Goal: Task Accomplishment & Management: Use online tool/utility

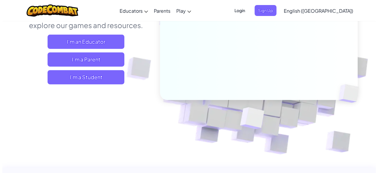
scroll to position [95, 0]
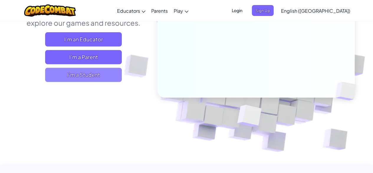
click at [88, 78] on span "I'm a Student" at bounding box center [83, 75] width 77 height 14
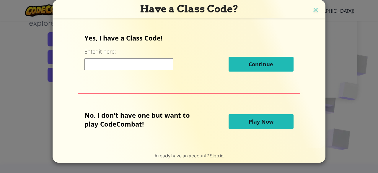
click at [258, 121] on span "Play Now" at bounding box center [260, 121] width 25 height 7
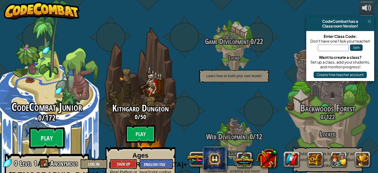
click at [75, 120] on div "CodeCombat Junior 0 / 172 Play Ages [DEMOGRAPHIC_DATA] Blocks or simple text co…" at bounding box center [47, 157] width 112 height 112
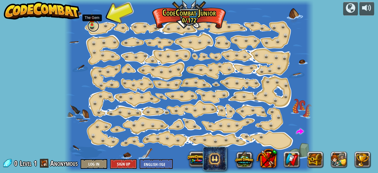
click at [91, 28] on link at bounding box center [93, 26] width 12 height 12
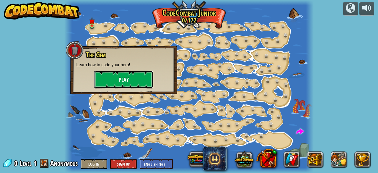
click at [127, 77] on button "Play" at bounding box center [123, 80] width 59 height 18
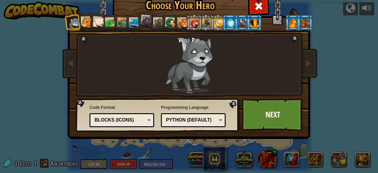
click at [150, 31] on div "Wolf Pup Cougar Polar Bear Cub Frog Turtle Blue Fox Panther Cub Brown Rat Duck …" at bounding box center [188, 76] width 221 height 129
click at [190, 26] on div at bounding box center [194, 22] width 9 height 9
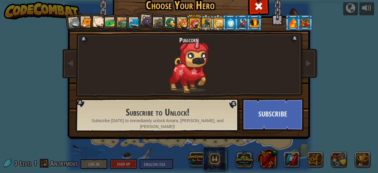
click at [178, 25] on div at bounding box center [182, 23] width 11 height 11
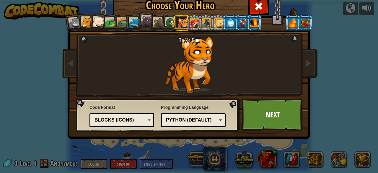
click at [293, 28] on li at bounding box center [293, 22] width 16 height 16
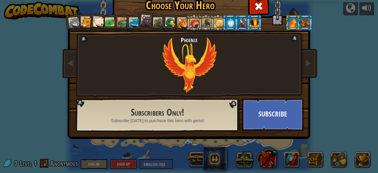
click at [301, 24] on div at bounding box center [304, 22] width 9 height 9
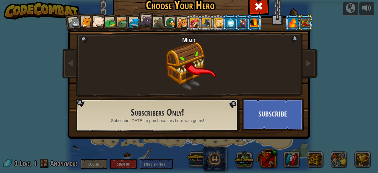
click at [251, 21] on div at bounding box center [254, 22] width 9 height 9
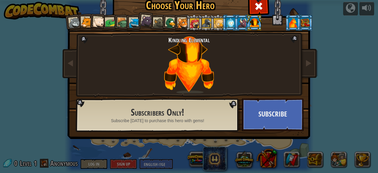
click at [234, 25] on li at bounding box center [242, 22] width 16 height 16
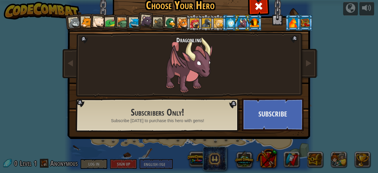
click at [222, 25] on li at bounding box center [230, 22] width 16 height 16
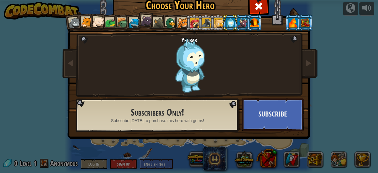
click at [206, 25] on div at bounding box center [206, 22] width 9 height 9
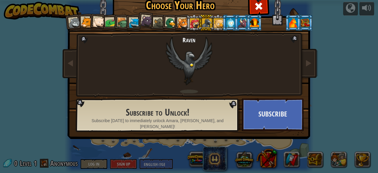
click at [190, 23] on div at bounding box center [194, 22] width 9 height 9
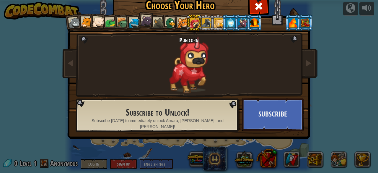
click at [190, 23] on div at bounding box center [194, 22] width 9 height 9
click at [181, 22] on div at bounding box center [182, 23] width 11 height 11
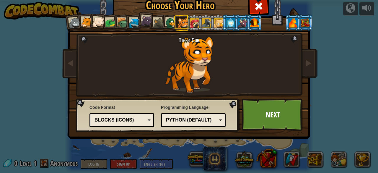
click at [181, 22] on div at bounding box center [182, 23] width 11 height 11
click at [142, 19] on div at bounding box center [147, 21] width 12 height 12
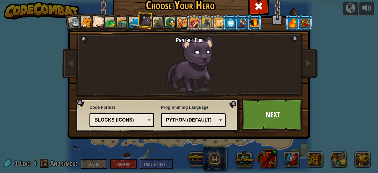
click at [111, 29] on li at bounding box center [109, 22] width 16 height 17
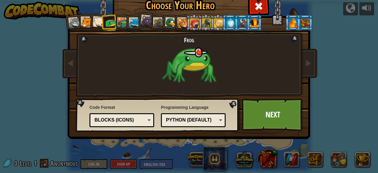
click at [132, 27] on div at bounding box center [134, 23] width 11 height 11
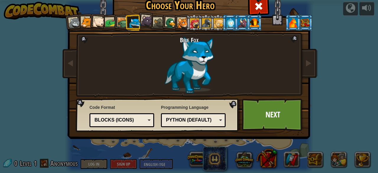
click at [174, 29] on li at bounding box center [182, 22] width 16 height 16
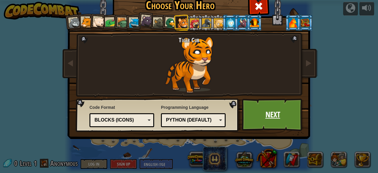
click at [255, 110] on link "Next" at bounding box center [273, 114] width 62 height 32
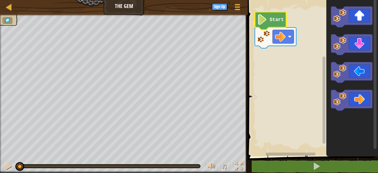
click at [266, 13] on icon "Blockly Workspace" at bounding box center [270, 21] width 31 height 18
click at [266, 19] on image "Blockly Workspace" at bounding box center [262, 19] width 10 height 11
click at [265, 19] on image "Blockly Workspace" at bounding box center [262, 19] width 10 height 11
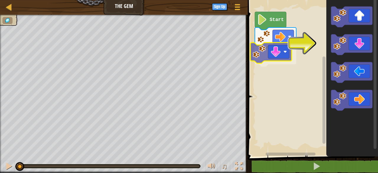
click at [277, 54] on div "Start" at bounding box center [312, 76] width 132 height 159
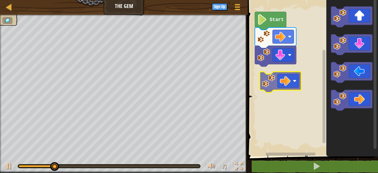
click at [274, 81] on div "Start" at bounding box center [312, 76] width 132 height 159
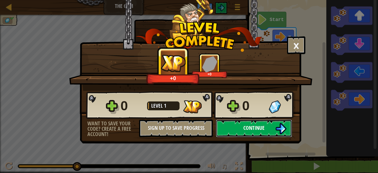
click at [256, 132] on button "Continue" at bounding box center [254, 128] width 76 height 18
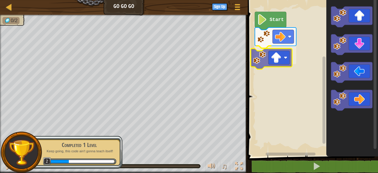
click at [281, 66] on div "Start" at bounding box center [312, 76] width 132 height 159
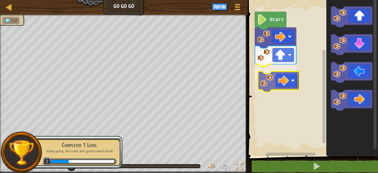
click at [277, 82] on div "Start" at bounding box center [312, 76] width 132 height 159
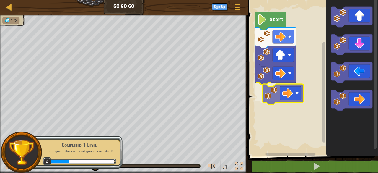
click at [290, 88] on div "Start" at bounding box center [312, 76] width 132 height 159
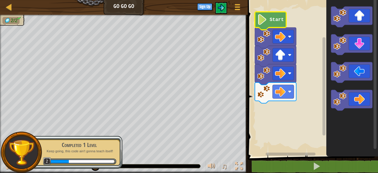
click at [272, 17] on text "Start" at bounding box center [276, 19] width 14 height 5
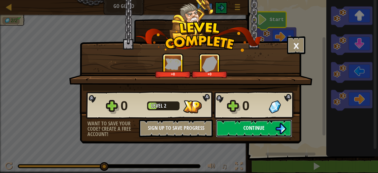
click at [247, 135] on button "Continue" at bounding box center [254, 128] width 76 height 18
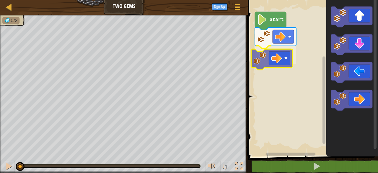
click at [271, 56] on div "Start" at bounding box center [312, 76] width 132 height 159
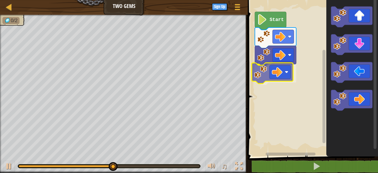
click at [269, 76] on div "Start" at bounding box center [312, 76] width 132 height 159
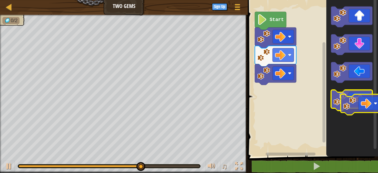
click at [351, 102] on g "Blockly Workspace" at bounding box center [351, 100] width 41 height 21
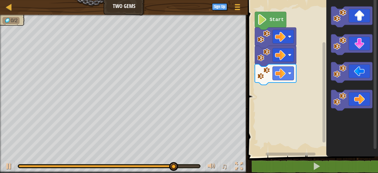
click at [350, 54] on g "Blockly Workspace" at bounding box center [351, 58] width 41 height 104
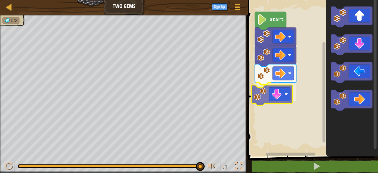
click at [273, 98] on div "Start" at bounding box center [312, 76] width 132 height 159
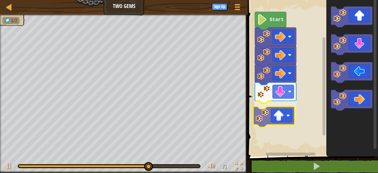
click at [279, 121] on div "Start" at bounding box center [312, 76] width 132 height 159
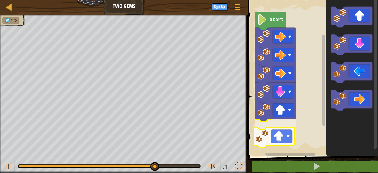
click at [292, 137] on div "Start" at bounding box center [312, 76] width 132 height 159
